Goal: Information Seeking & Learning: Learn about a topic

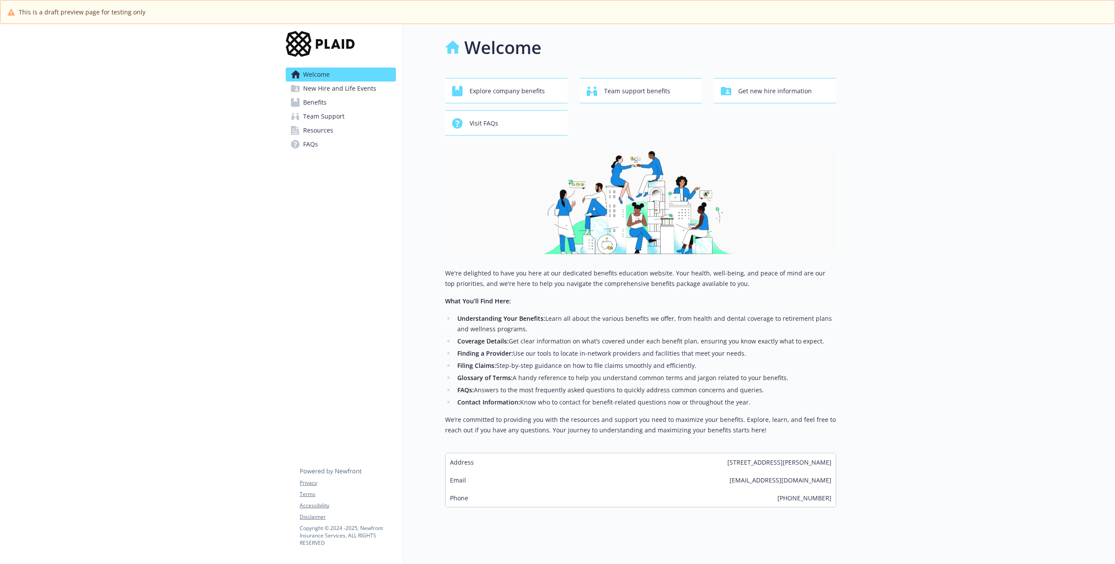
click at [328, 102] on link "Benefits" at bounding box center [341, 102] width 110 height 14
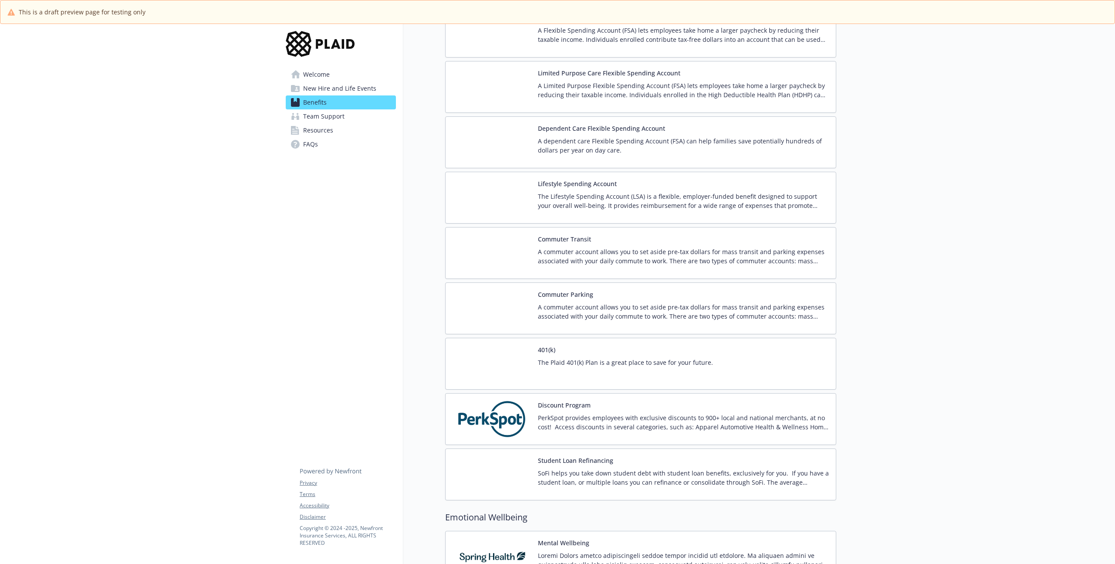
scroll to position [1306, 0]
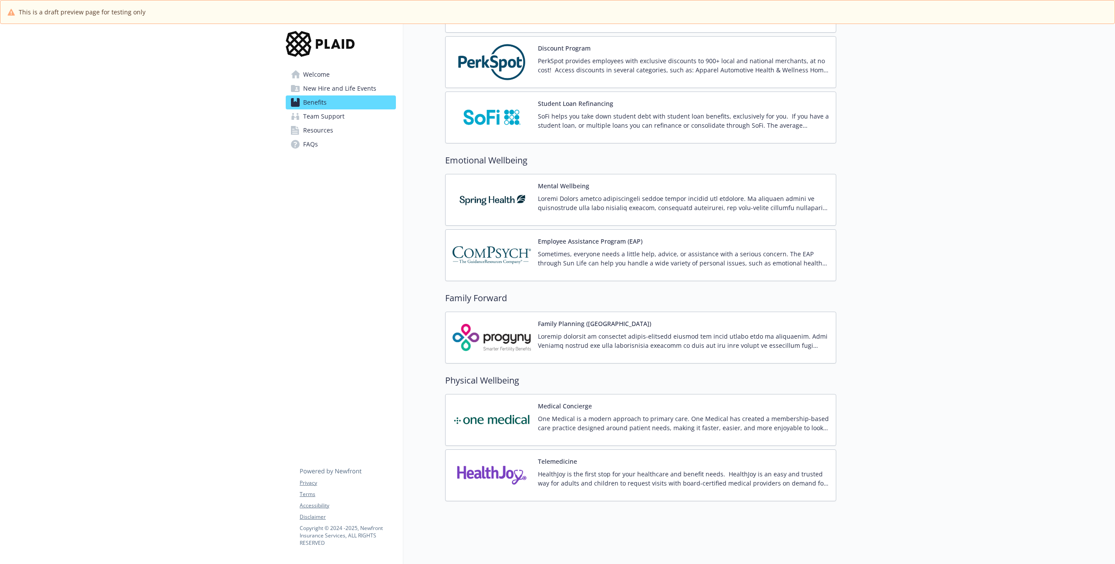
click at [491, 345] on img at bounding box center [492, 337] width 78 height 37
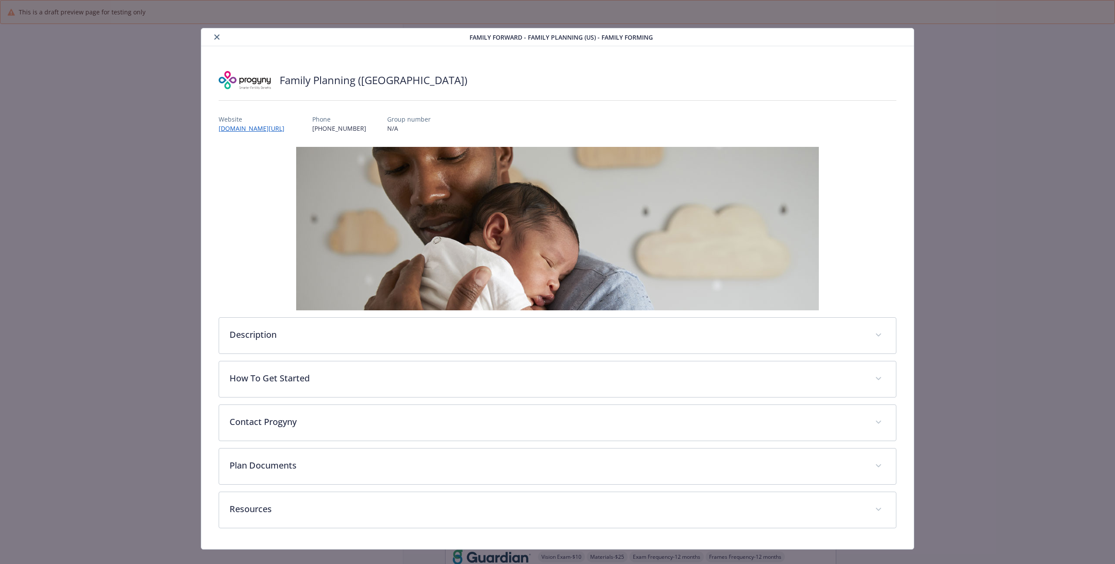
scroll to position [1470, 0]
click at [342, 307] on img "details for plan Family Forward - Family Planning (US) - Family Forming" at bounding box center [557, 228] width 523 height 163
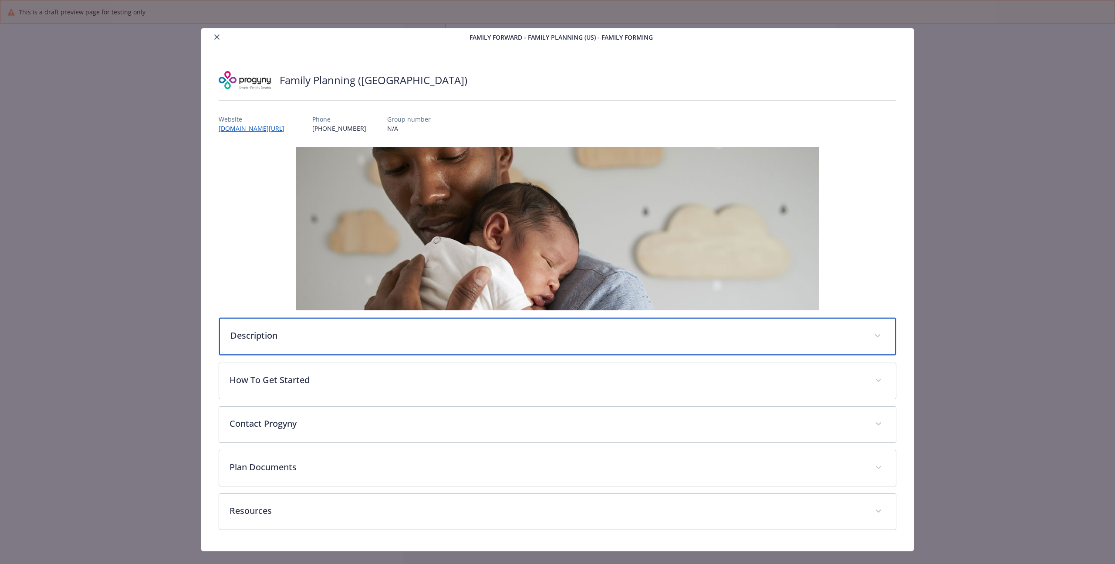
click at [274, 334] on p "Description" at bounding box center [546, 335] width 633 height 13
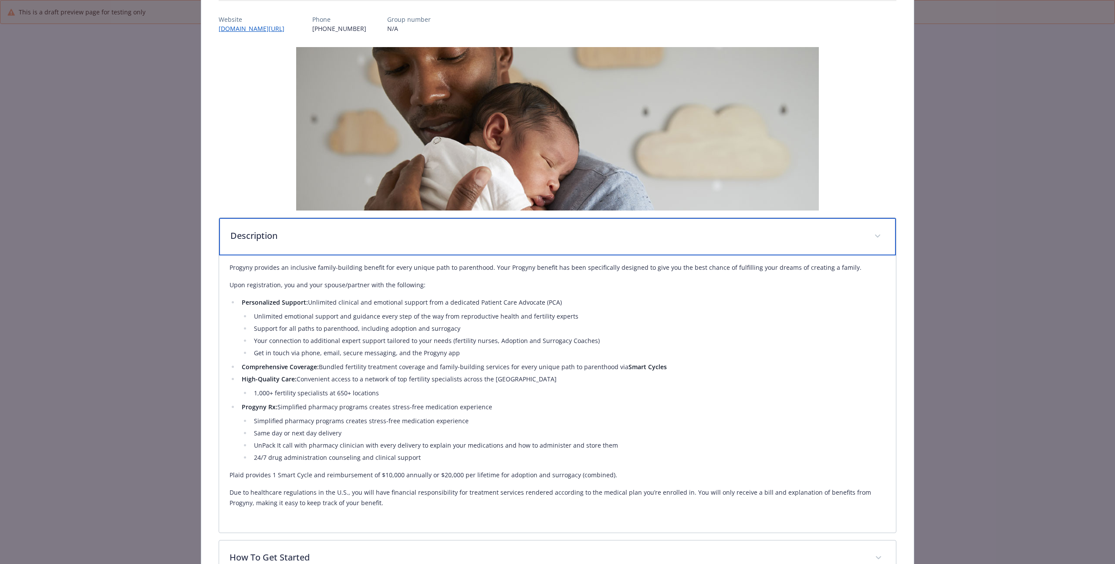
scroll to position [107, 0]
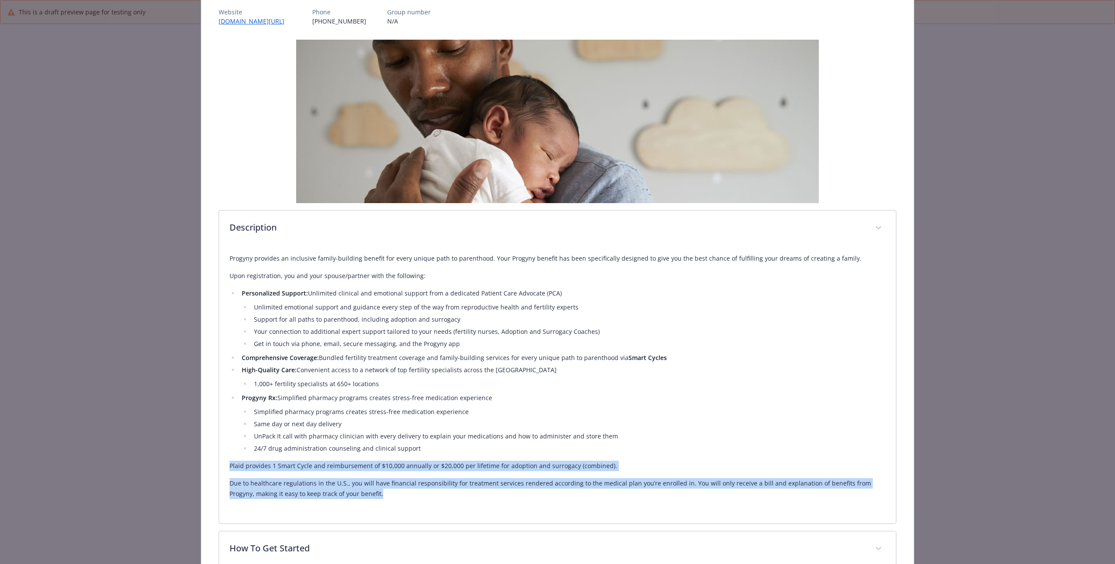
drag, startPoint x: 355, startPoint y: 496, endPoint x: 226, endPoint y: 468, distance: 131.9
click at [226, 468] on div "Progyny provides an inclusive family-building benefit for every unique path to …" at bounding box center [557, 384] width 677 height 277
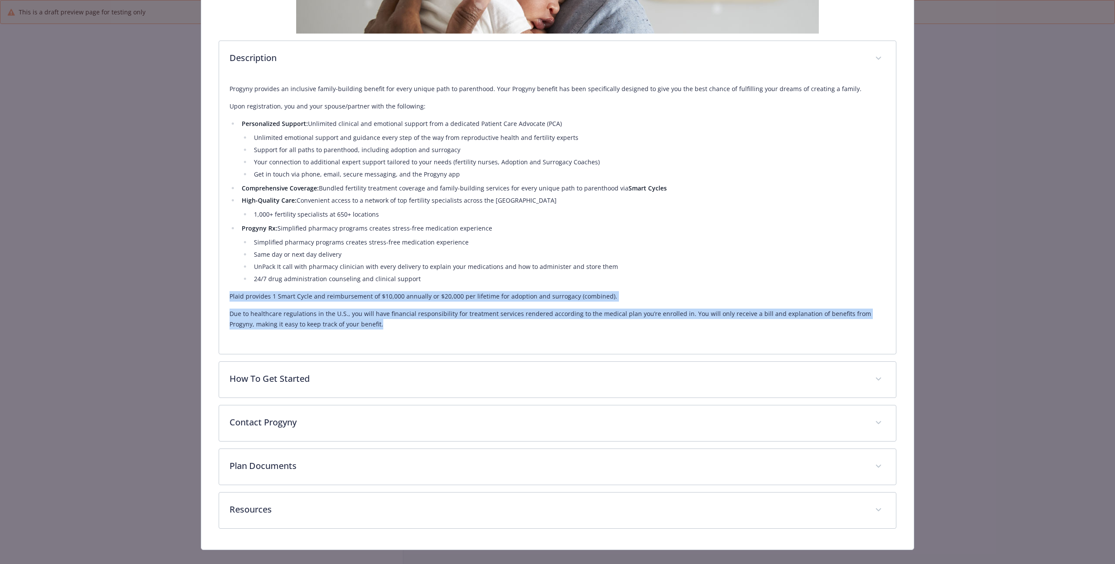
scroll to position [291, 0]
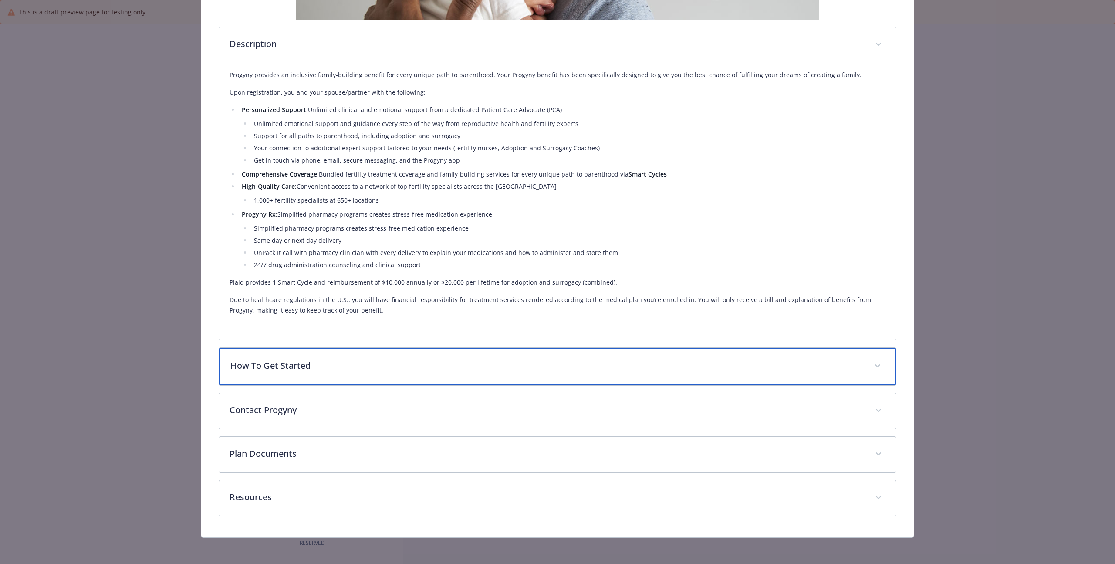
click at [308, 365] on p "How To Get Started" at bounding box center [546, 365] width 633 height 13
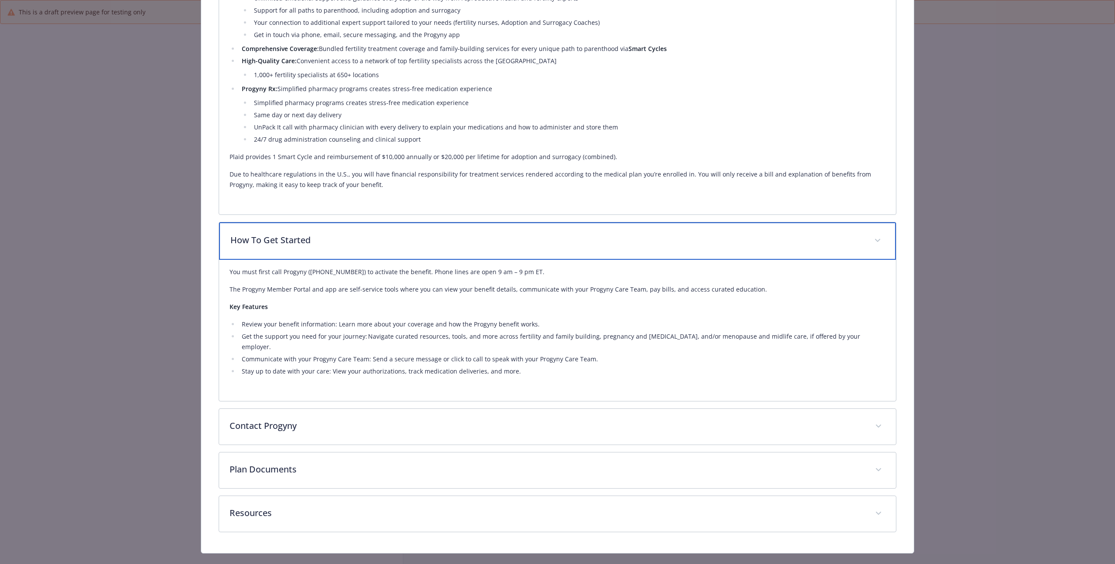
scroll to position [423, 0]
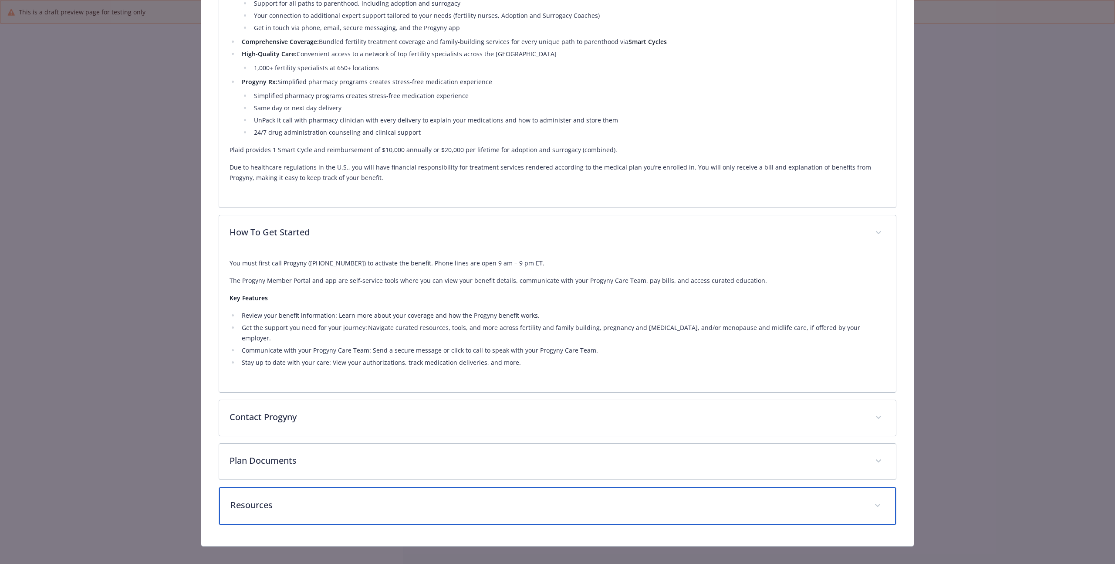
click at [259, 498] on p "Resources" at bounding box center [546, 504] width 633 height 13
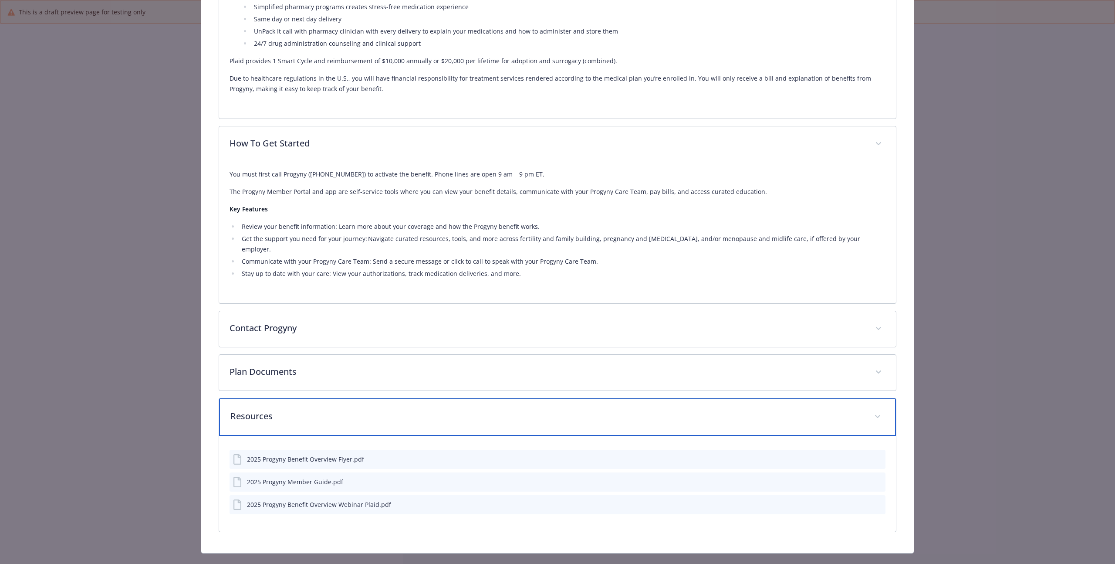
scroll to position [519, 0]
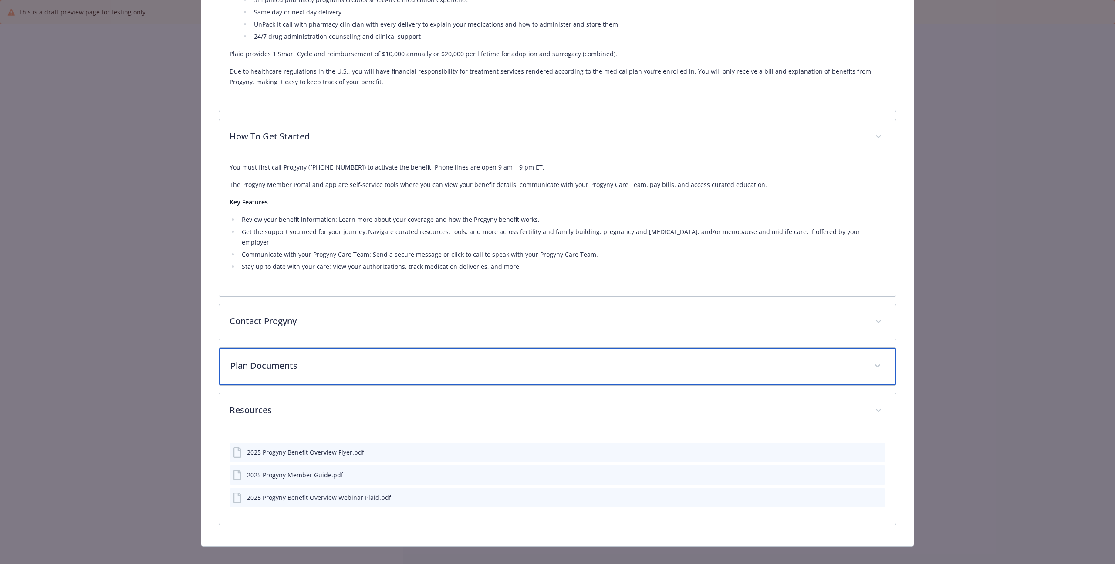
click at [301, 359] on p "Plan Documents" at bounding box center [546, 365] width 633 height 13
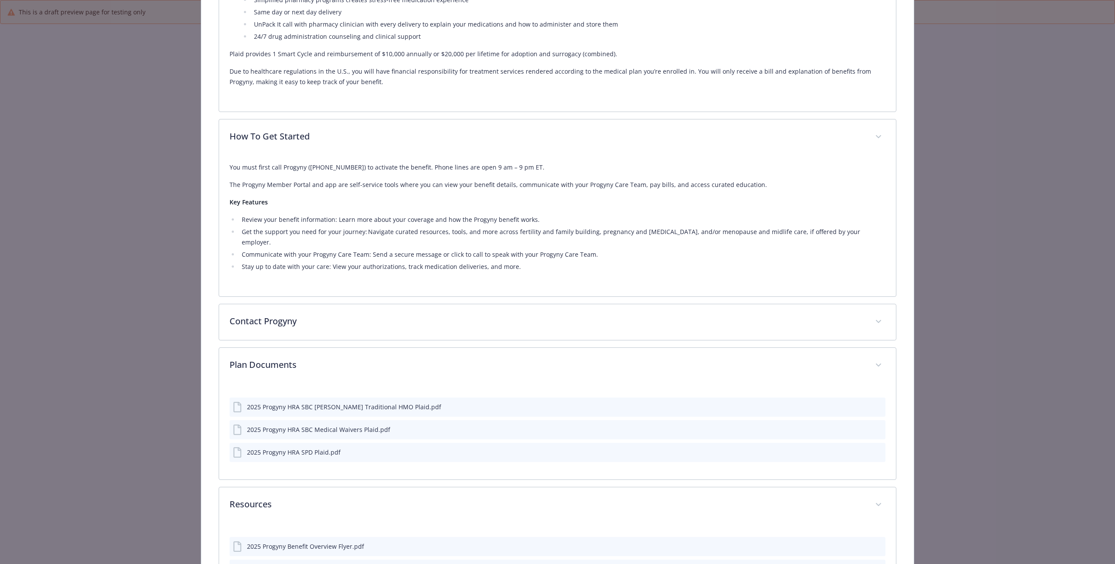
click at [322, 403] on div "2025 Progyny HRA SBC [PERSON_NAME] Traditional HMO Plaid.pdf" at bounding box center [558, 406] width 656 height 19
click at [355, 402] on div "2025 Progyny HRA SBC [PERSON_NAME] Traditional HMO Plaid.pdf" at bounding box center [344, 406] width 194 height 9
click at [863, 405] on div "2025 Progyny HRA SBC [PERSON_NAME] Traditional HMO Plaid.pdf" at bounding box center [558, 406] width 656 height 19
click at [876, 402] on button "preview file" at bounding box center [878, 406] width 10 height 8
